Goal: Information Seeking & Learning: Learn about a topic

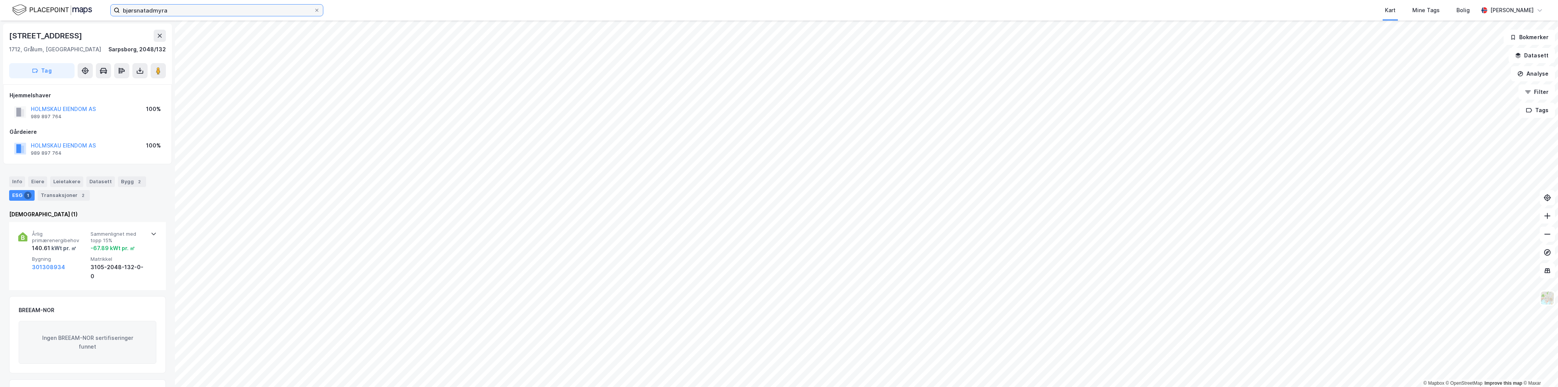
click at [175, 10] on input "bjørsnatadmyra" at bounding box center [217, 10] width 194 height 11
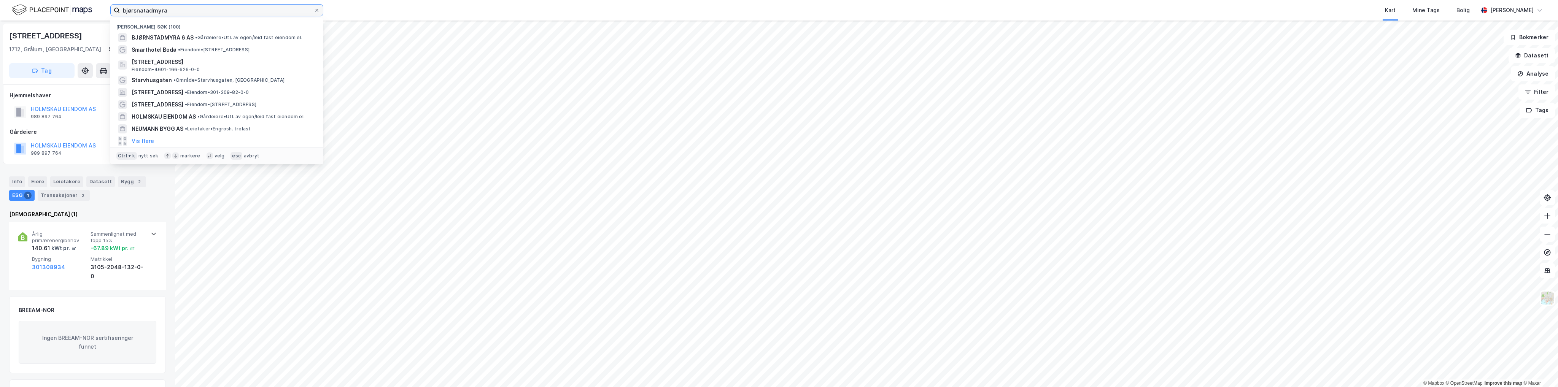
click at [175, 10] on input "bjørsnatadmyra" at bounding box center [217, 10] width 194 height 11
click at [165, 11] on input at bounding box center [221, 10] width 203 height 11
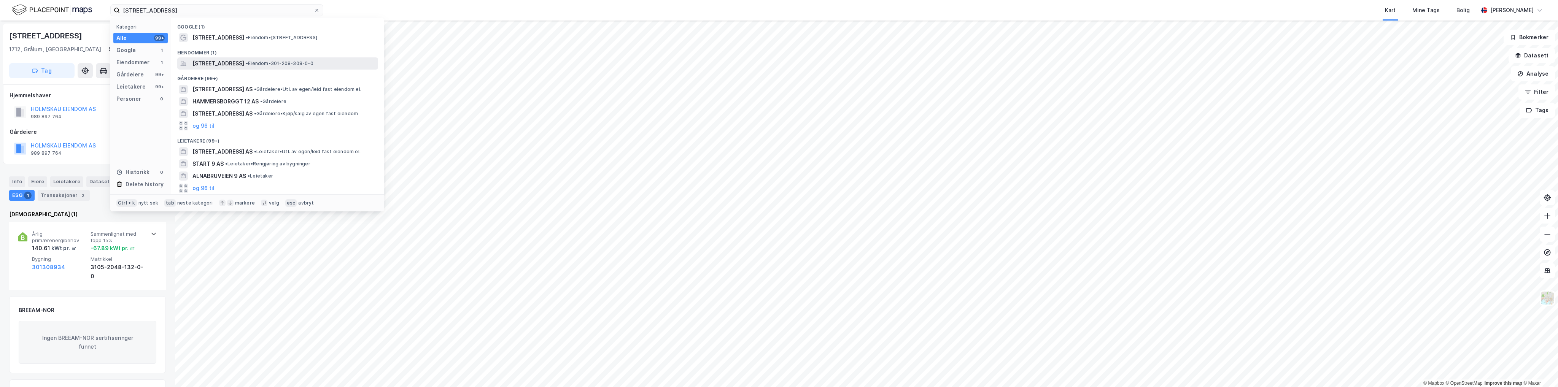
click at [226, 65] on span "Hammersborggata 9, 0181, OSLO, OSLO" at bounding box center [218, 63] width 52 height 9
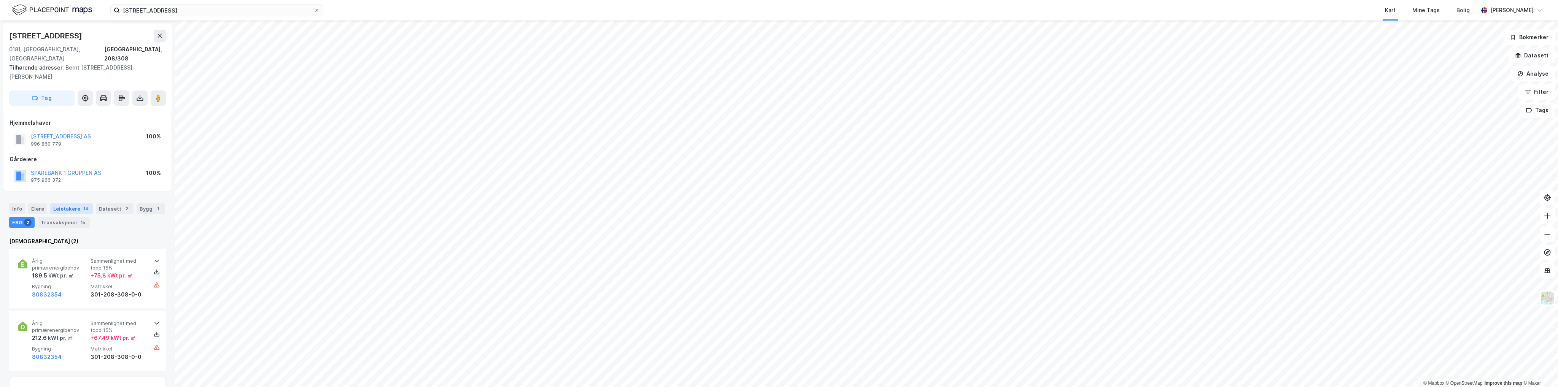
click at [76, 203] on div "Leietakere 14" at bounding box center [71, 208] width 43 height 11
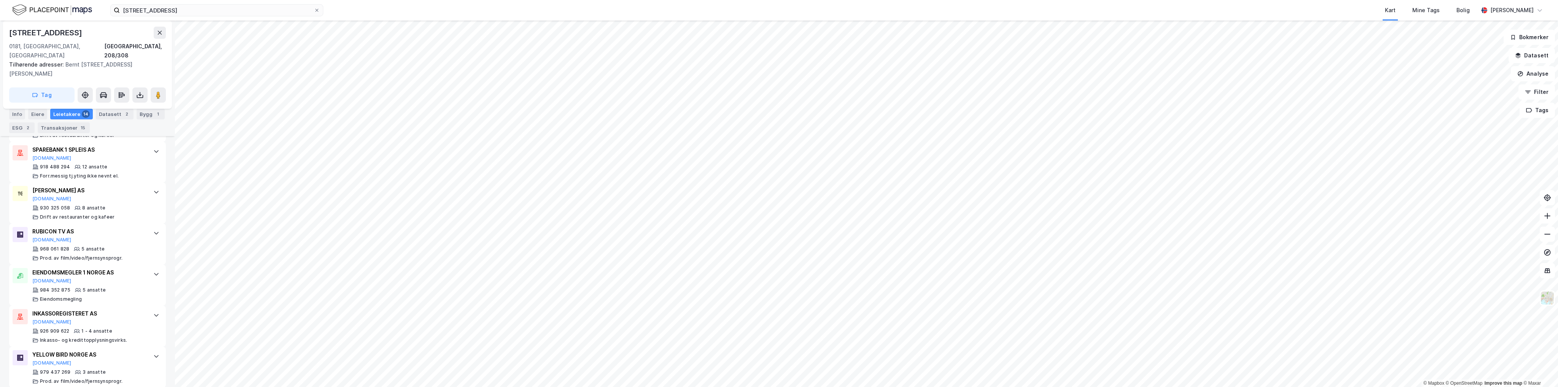
scroll to position [571, 0]
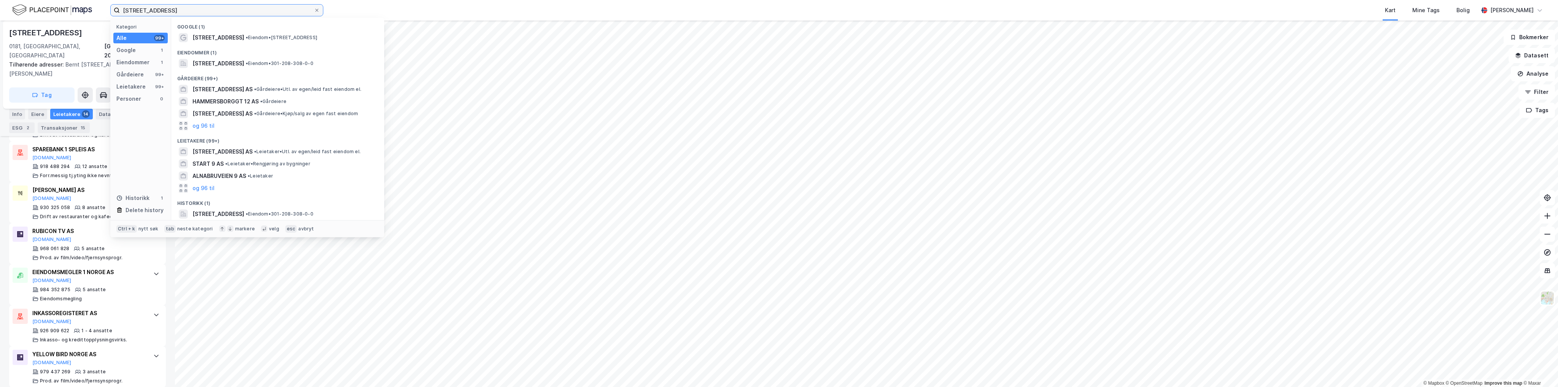
click at [202, 5] on input "hammersborggata 9" at bounding box center [217, 10] width 194 height 11
click at [202, 10] on input "hammersborggata 9" at bounding box center [217, 10] width 194 height 11
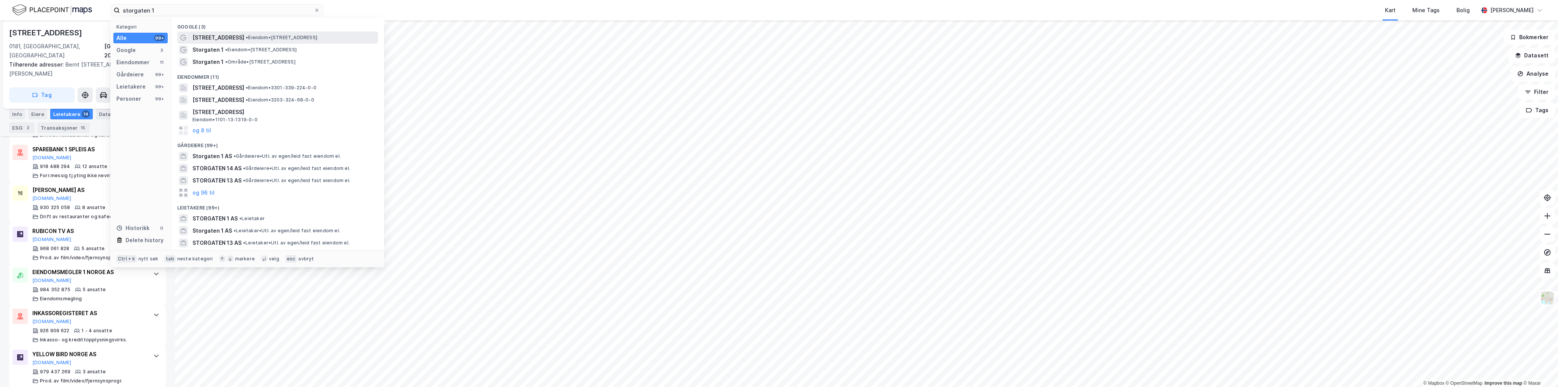
click at [272, 37] on span "• Eiendom • Storgata 1, 0155 Oslo" at bounding box center [281, 38] width 71 height 6
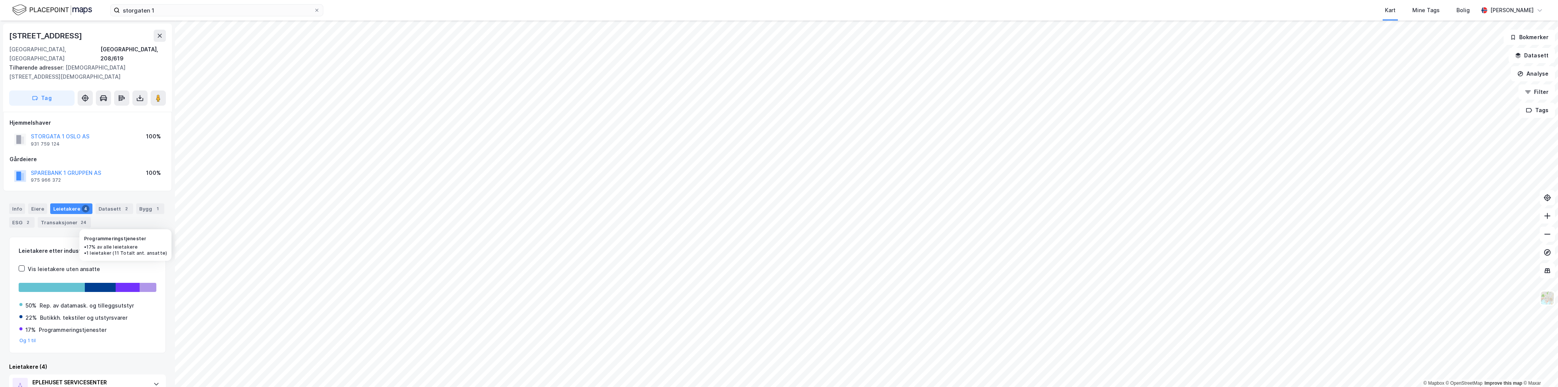
scroll to position [142, 0]
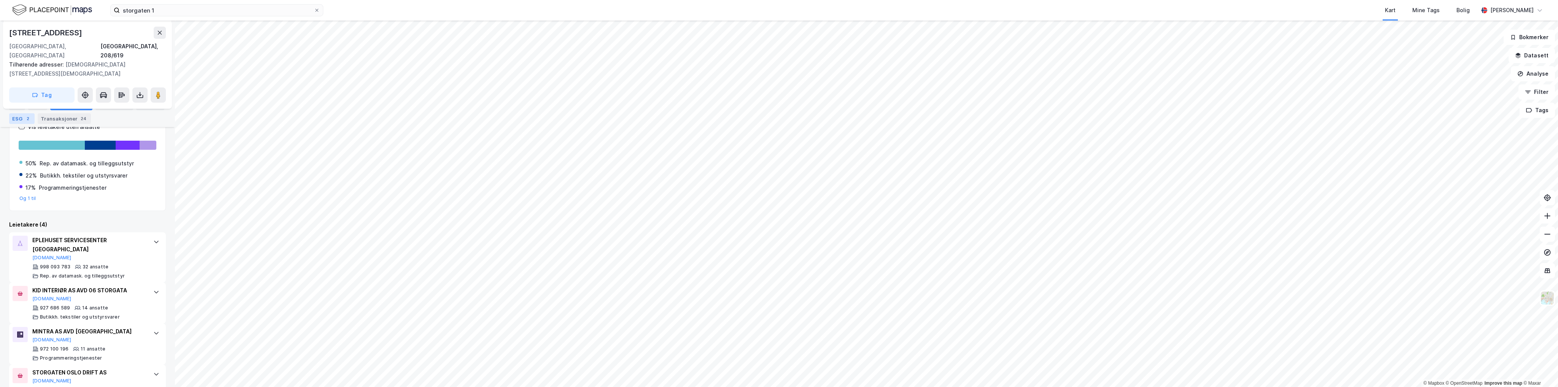
click at [23, 116] on div "ESG 2" at bounding box center [21, 118] width 25 height 11
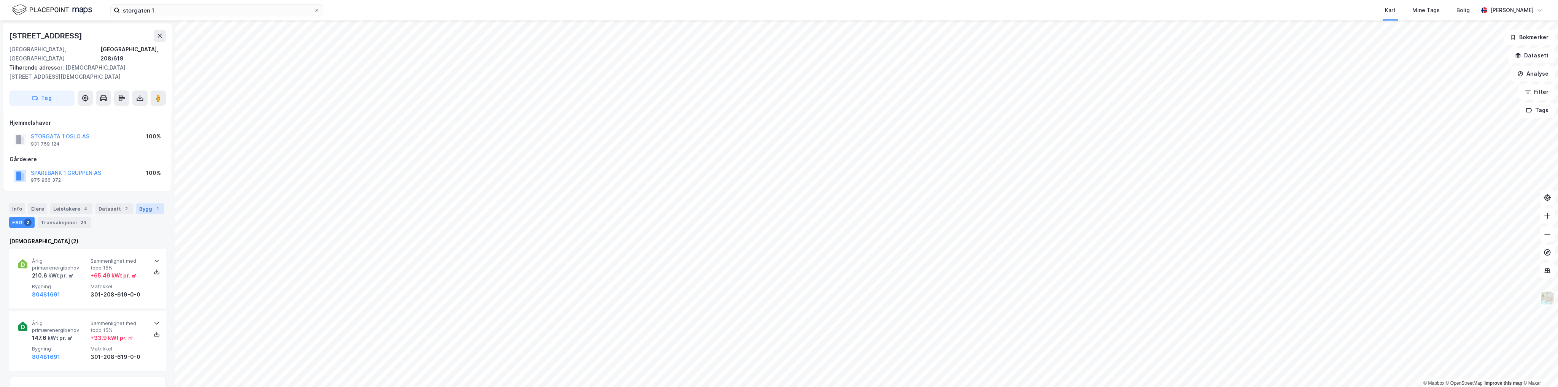
click at [136, 203] on div "Bygg 1" at bounding box center [150, 208] width 28 height 11
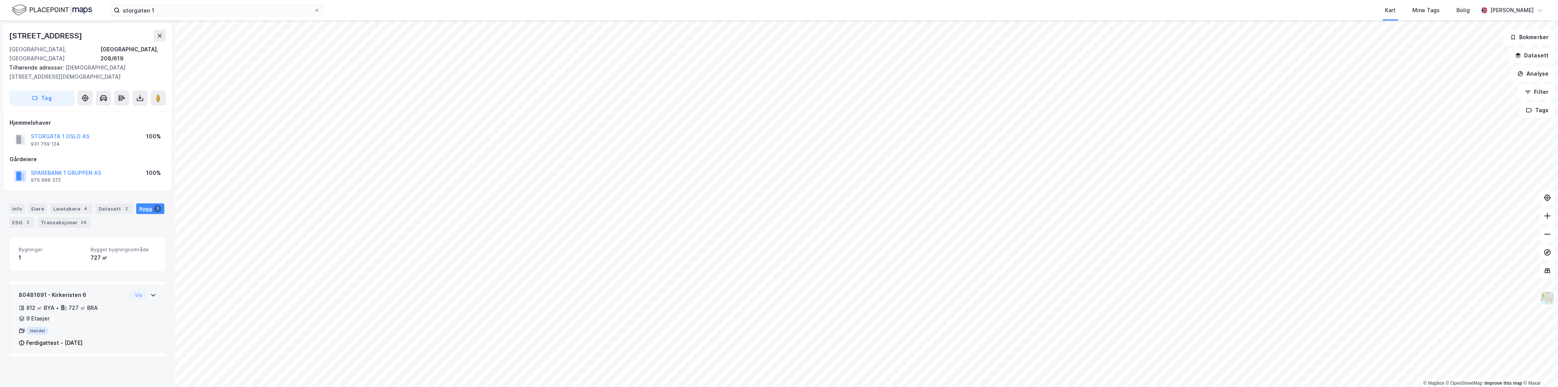
click at [150, 292] on icon at bounding box center [153, 295] width 6 height 6
click at [159, 91] on button at bounding box center [158, 98] width 15 height 15
click at [70, 203] on div "Leietakere 26" at bounding box center [71, 208] width 43 height 11
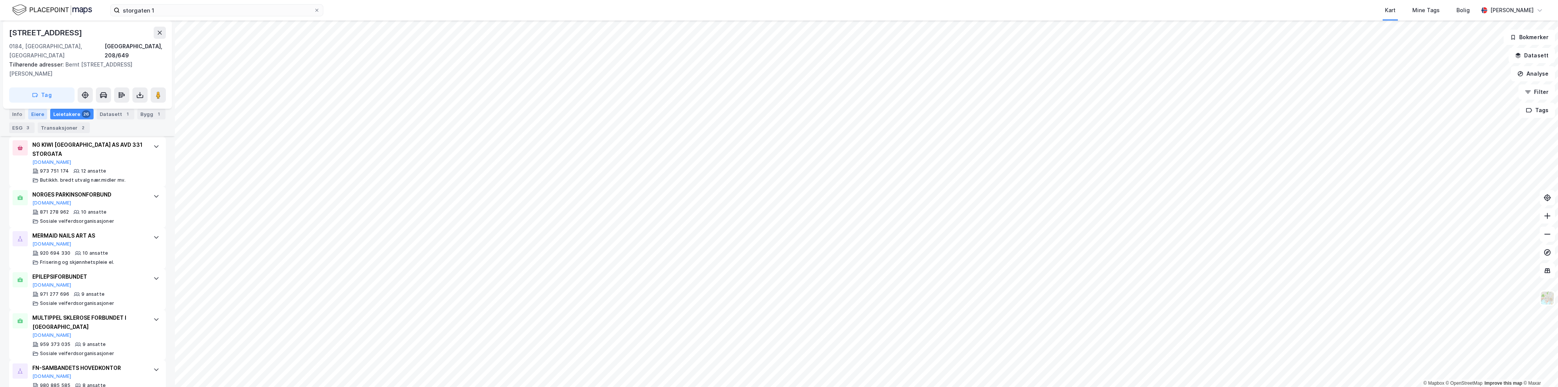
scroll to position [528, 0]
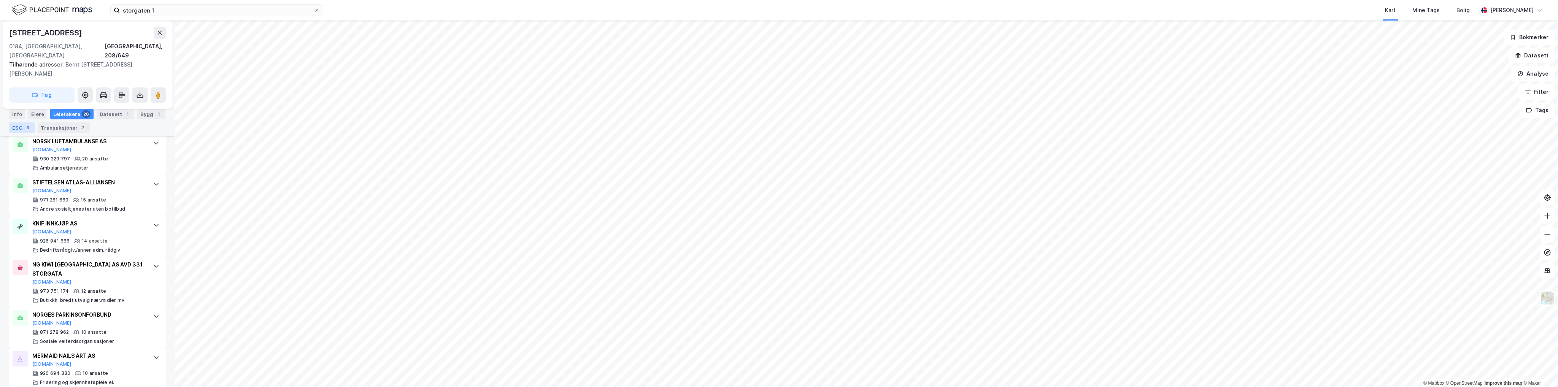
click at [19, 129] on div "ESG 3" at bounding box center [21, 127] width 25 height 11
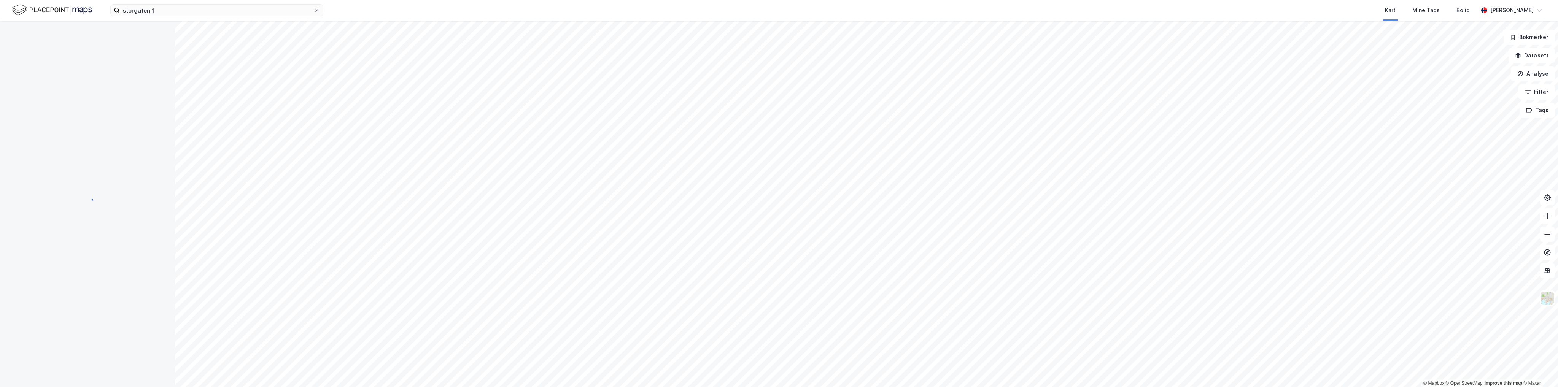
scroll to position [0, 0]
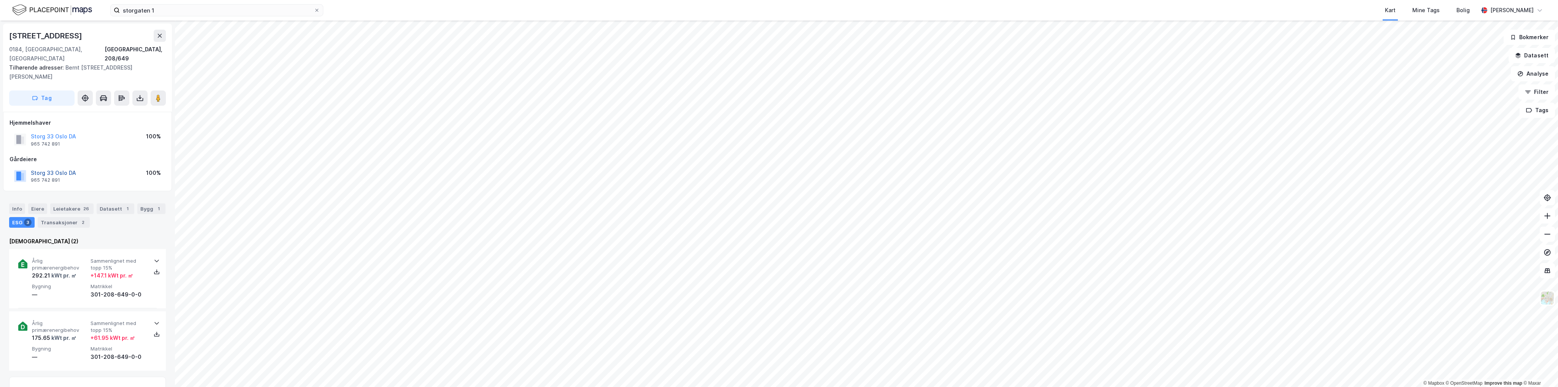
click at [0, 0] on button "Storg 33 Oslo DA" at bounding box center [0, 0] width 0 height 0
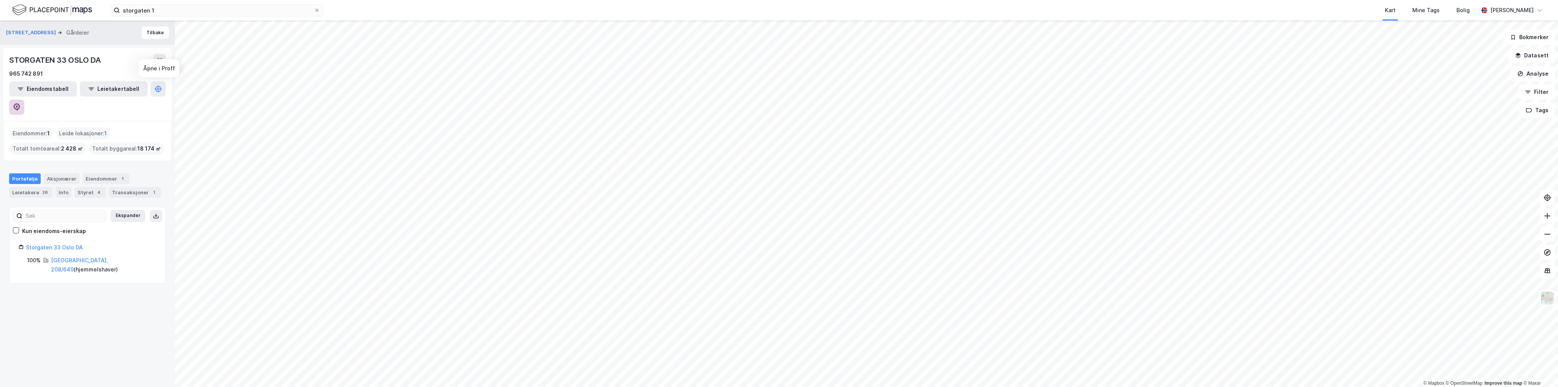
click at [24, 100] on button at bounding box center [16, 107] width 15 height 15
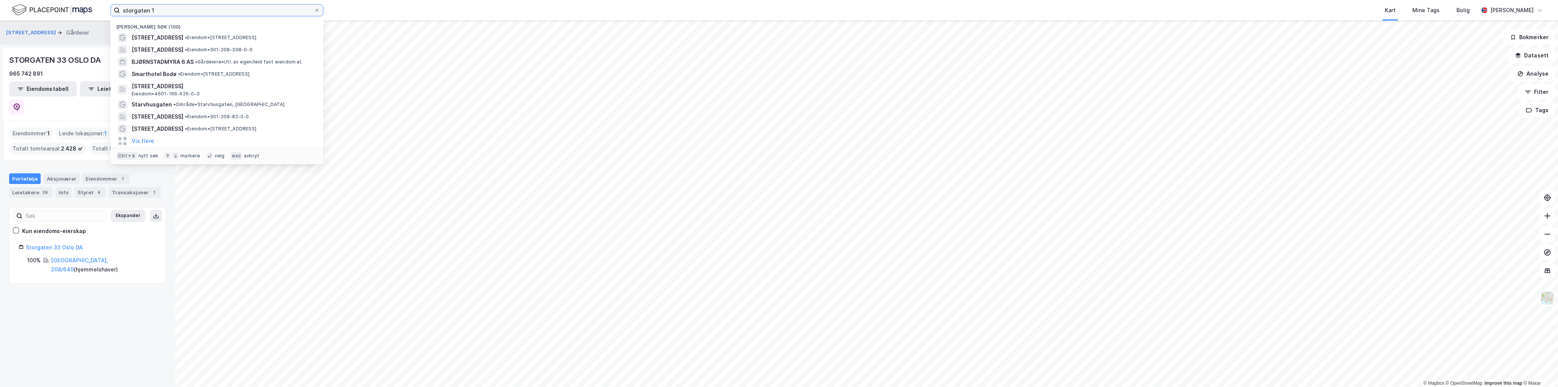
drag, startPoint x: 159, startPoint y: 12, endPoint x: 91, endPoint y: 12, distance: 67.7
click at [91, 12] on div "storgaten 1 Nylige søk (100) Storgata 1 • Eiendom • Storgata 1, 0155 Oslo Hamme…" at bounding box center [779, 10] width 1558 height 21
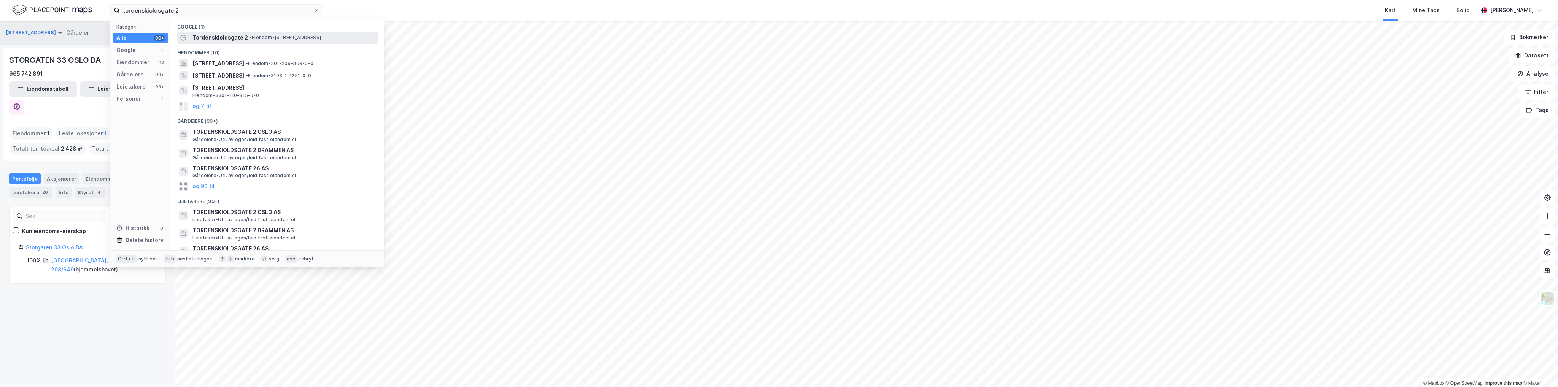
click at [211, 38] on span "Tordenskioldsgate 2" at bounding box center [220, 37] width 56 height 9
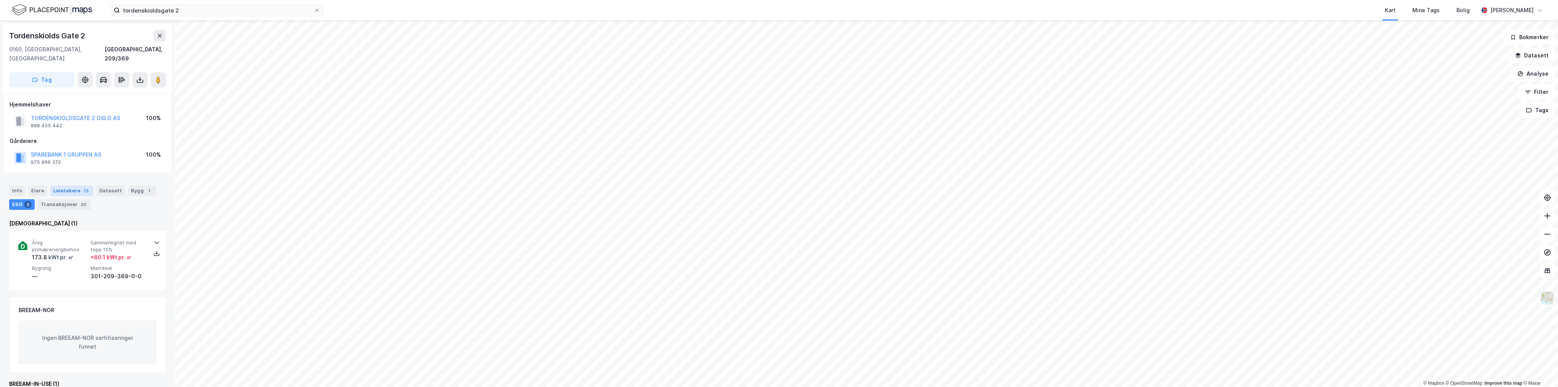
click at [77, 186] on div "Leietakere 73" at bounding box center [71, 191] width 43 height 11
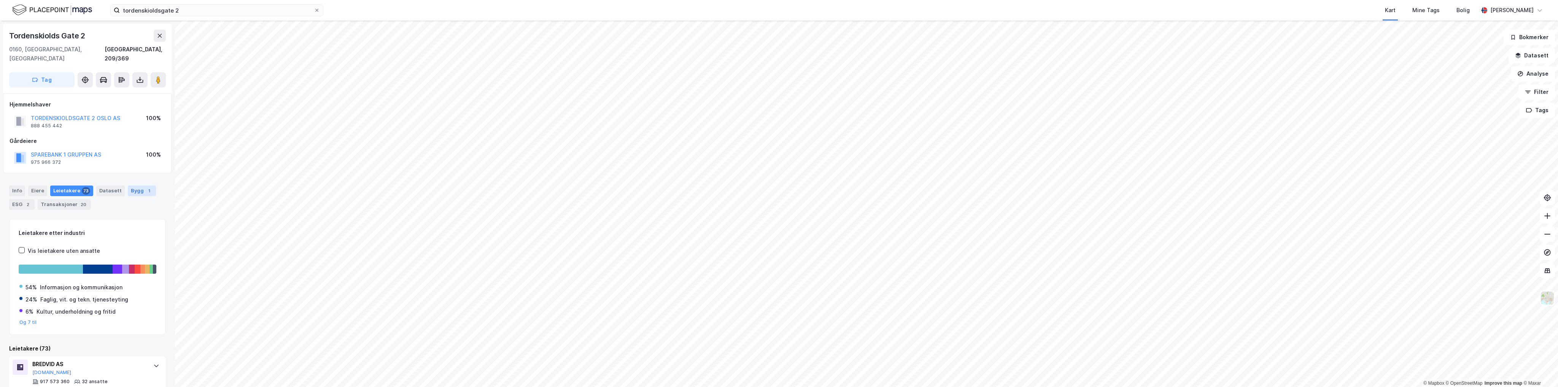
click at [145, 187] on div "1" at bounding box center [149, 191] width 8 height 8
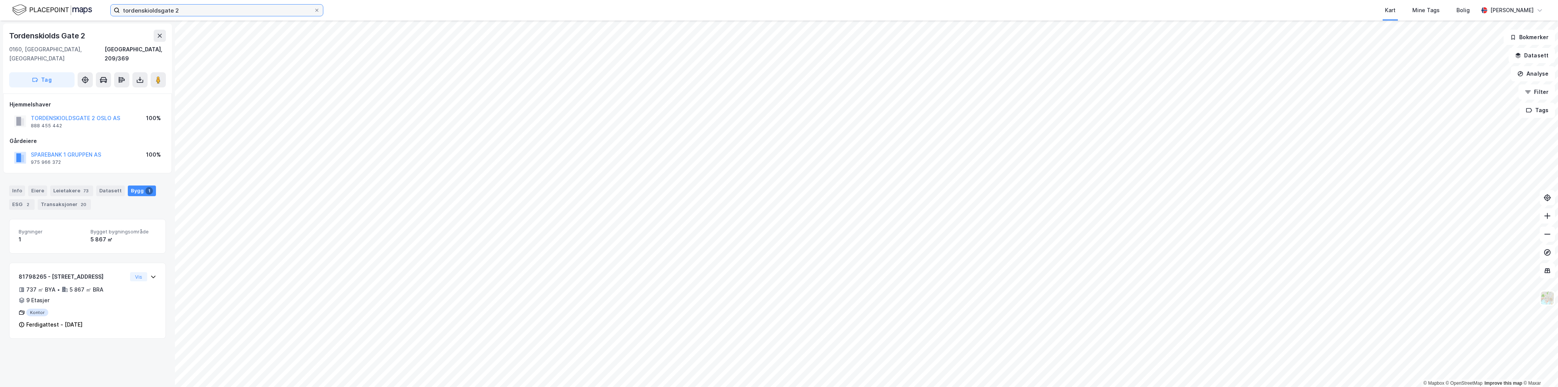
click at [167, 11] on input "tordenskioldsgate 2" at bounding box center [217, 10] width 194 height 11
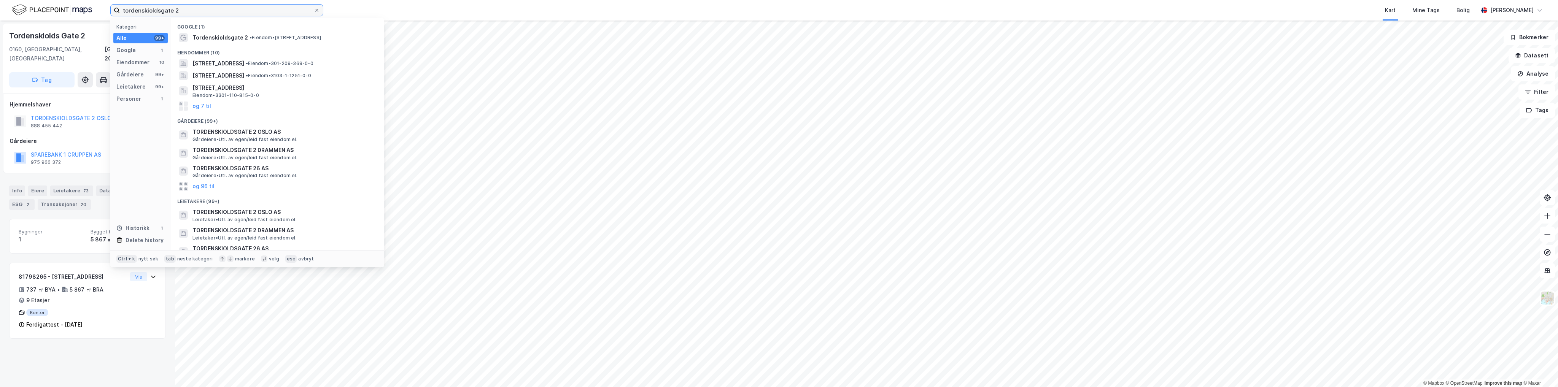
click at [167, 11] on input "tordenskioldsgate 2" at bounding box center [217, 10] width 194 height 11
paste input "Karénslyst Allé 20"
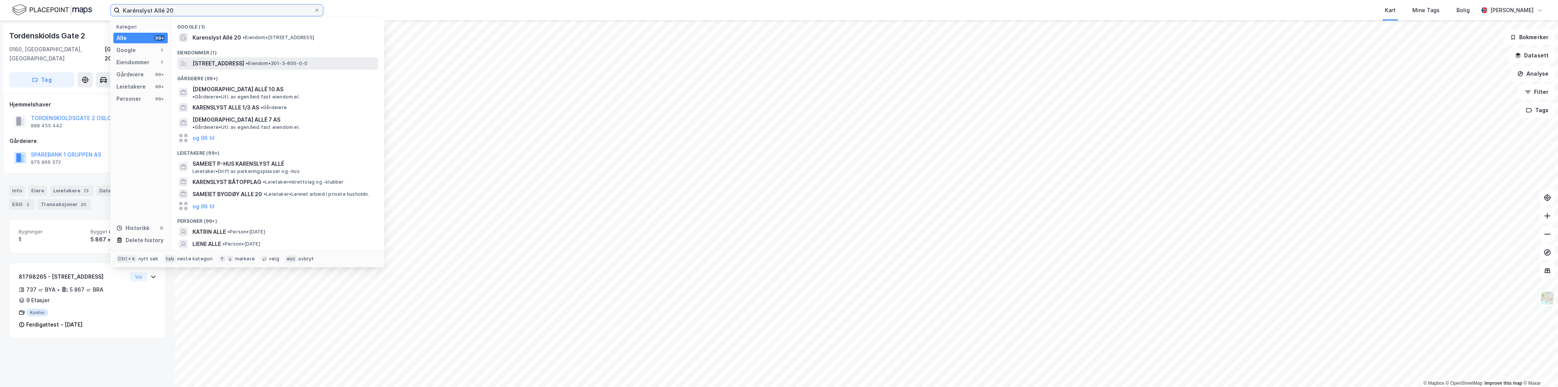
type input "Karénslyst Allé 20"
click at [238, 64] on span "Karenslyst allé 20, 0278, OSLO, OSLO" at bounding box center [218, 63] width 52 height 9
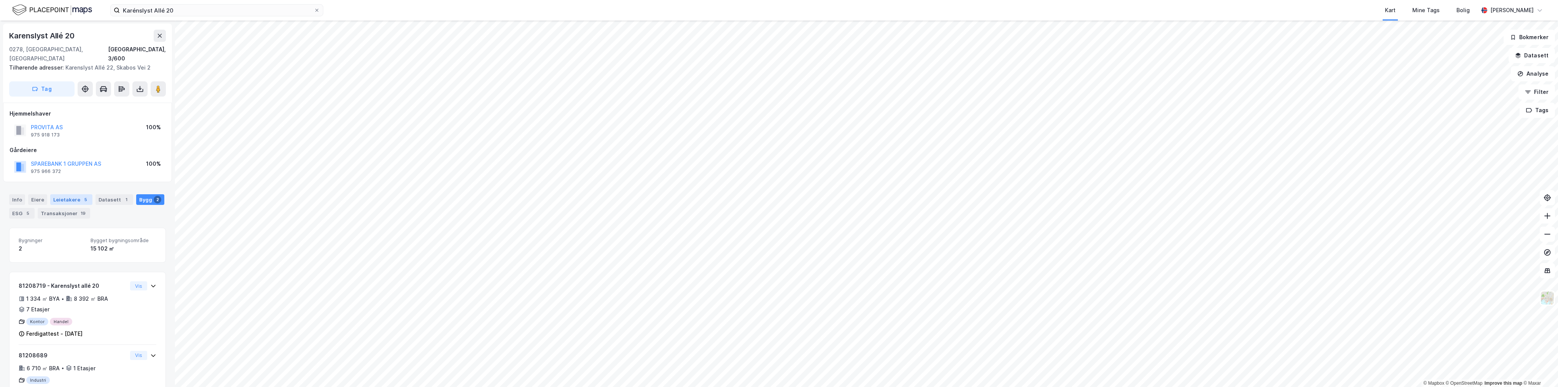
click at [73, 194] on div "Leietakere 5" at bounding box center [71, 199] width 42 height 11
